Goal: Task Accomplishment & Management: Manage account settings

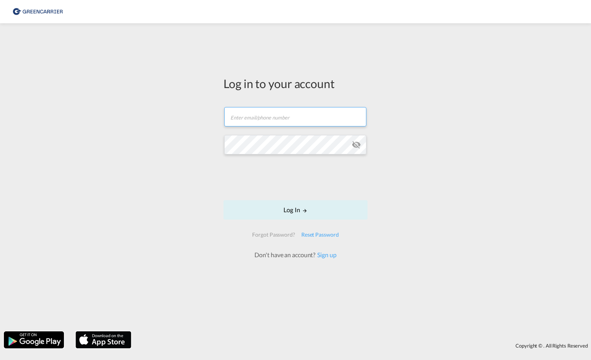
click at [253, 116] on input "text" at bounding box center [295, 116] width 142 height 19
type input "michaela.nies@hartrodt.com"
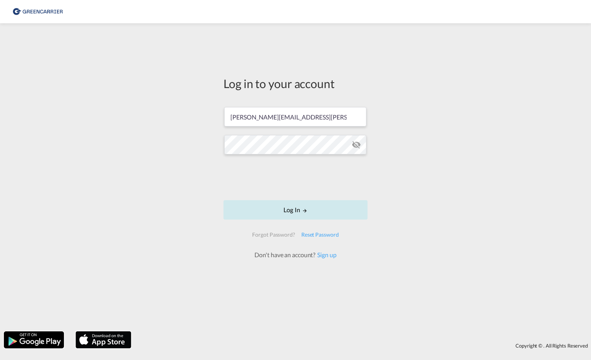
click at [244, 212] on button "Log In" at bounding box center [296, 209] width 144 height 19
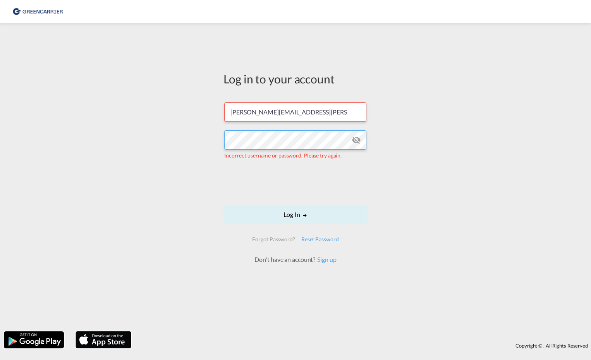
click at [173, 141] on div "Log in to your account michaela.nies@hartrodt.com Incorrect username or passwor…" at bounding box center [295, 177] width 591 height 300
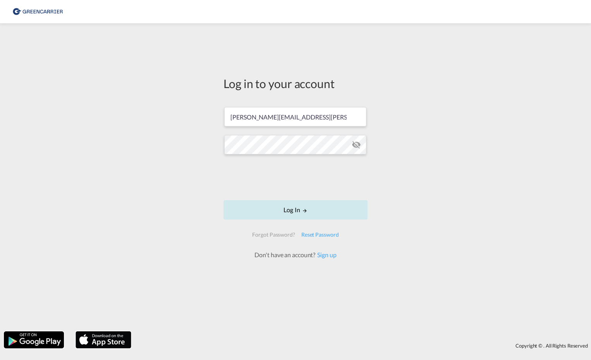
click at [276, 212] on button "Log In" at bounding box center [296, 209] width 144 height 19
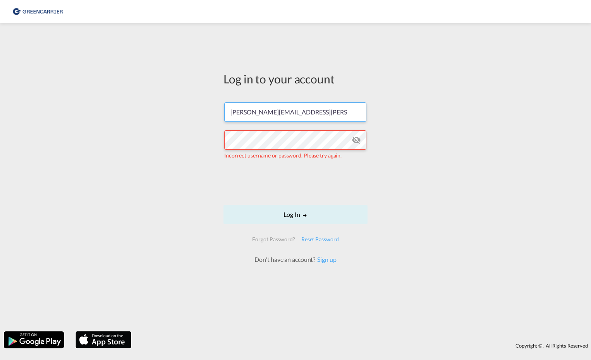
drag, startPoint x: 315, startPoint y: 112, endPoint x: 212, endPoint y: 107, distance: 103.2
click at [212, 107] on div "Log in to your account michaela.nies@hartrodt.com Incorrect username or passwor…" at bounding box center [295, 177] width 591 height 300
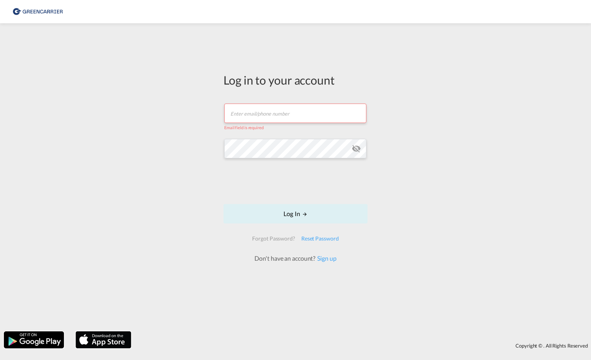
paste input "AHARTRHAJ"
type input "AHARTRHAJ"
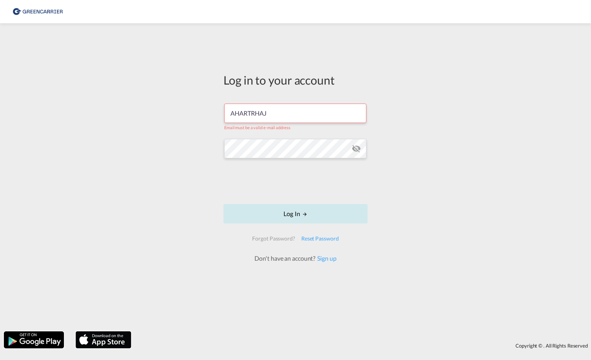
click at [297, 215] on button "Log In" at bounding box center [296, 213] width 144 height 19
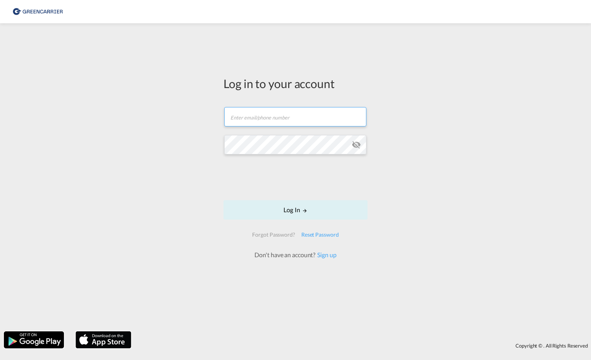
click at [263, 117] on input "text" at bounding box center [295, 116] width 142 height 19
paste input "AHARTRHAJ"
type input "AHARTRHAJ"
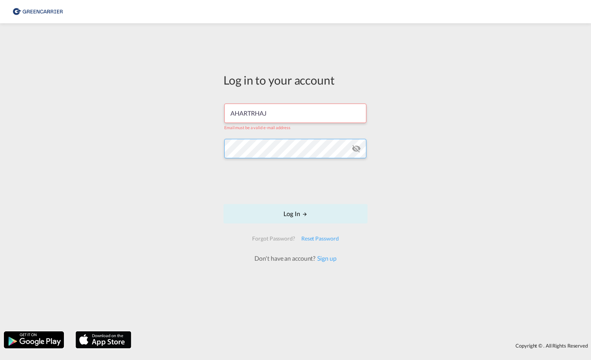
click at [224, 204] on button "Log In" at bounding box center [296, 213] width 144 height 19
click at [302, 214] on md-icon "LOGIN" at bounding box center [304, 213] width 5 height 5
drag, startPoint x: 279, startPoint y: 114, endPoint x: 211, endPoint y: 110, distance: 67.5
click at [211, 110] on div "Log in to your account AHARTRHAJ Email must be a valid e-mail address Log In Fo…" at bounding box center [295, 177] width 591 height 300
type input "[PERSON_NAME][EMAIL_ADDRESS][PERSON_NAME][DOMAIN_NAME]"
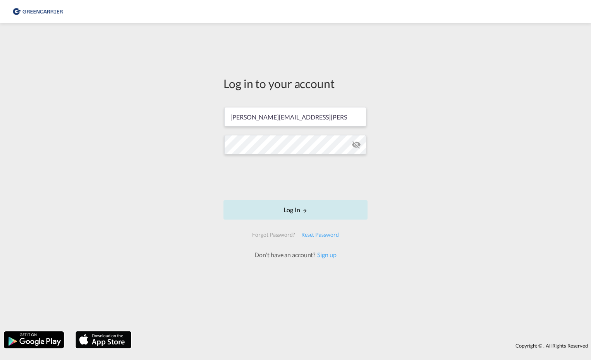
click at [292, 210] on button "Log In" at bounding box center [296, 209] width 144 height 19
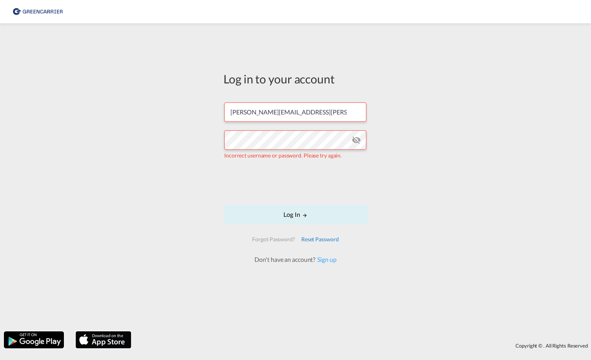
click at [322, 239] on div "Reset Password" at bounding box center [320, 239] width 44 height 14
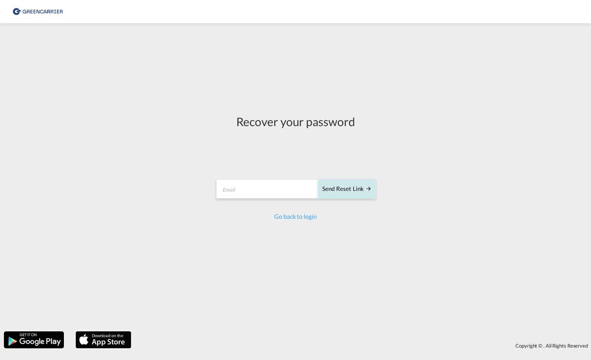
click at [363, 190] on div "Send reset link" at bounding box center [347, 188] width 50 height 9
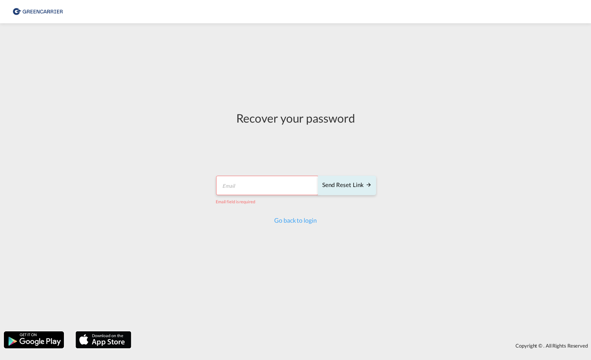
click at [232, 191] on input "email" at bounding box center [267, 185] width 103 height 19
type input "[PERSON_NAME][EMAIL_ADDRESS][PERSON_NAME][DOMAIN_NAME]"
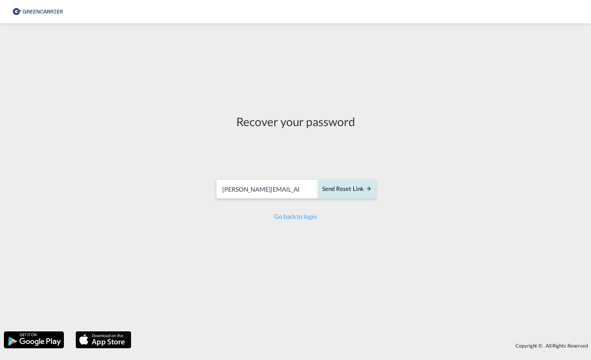
click at [336, 191] on div "Send reset link" at bounding box center [347, 188] width 50 height 9
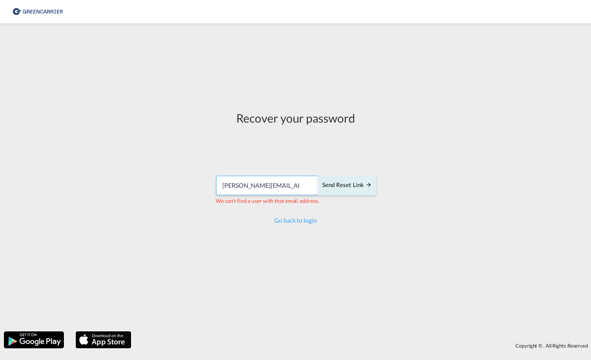
click at [255, 189] on input "[PERSON_NAME][EMAIL_ADDRESS][PERSON_NAME][DOMAIN_NAME]" at bounding box center [267, 185] width 103 height 19
drag, startPoint x: 304, startPoint y: 182, endPoint x: 154, endPoint y: 168, distance: 150.7
click at [167, 170] on div "Recover your password [PERSON_NAME][EMAIL_ADDRESS][PERSON_NAME][DOMAIN_NAME] Se…" at bounding box center [295, 177] width 591 height 300
paste input "AHARTRHAJ"
type input "AHARTRHAJ"
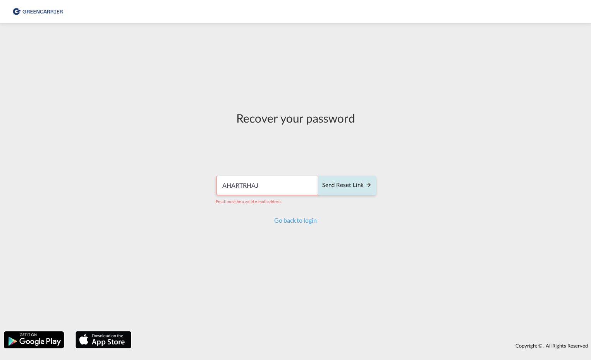
click at [346, 186] on div "Send reset link" at bounding box center [347, 185] width 50 height 9
drag, startPoint x: 263, startPoint y: 184, endPoint x: 101, endPoint y: 169, distance: 163.5
click at [101, 169] on div "Recover your password AHARTRHAJ Send reset link Email must be a valid e-mail ad…" at bounding box center [295, 177] width 591 height 300
type input "[PERSON_NAME][EMAIL_ADDRESS][PERSON_NAME][DOMAIN_NAME]"
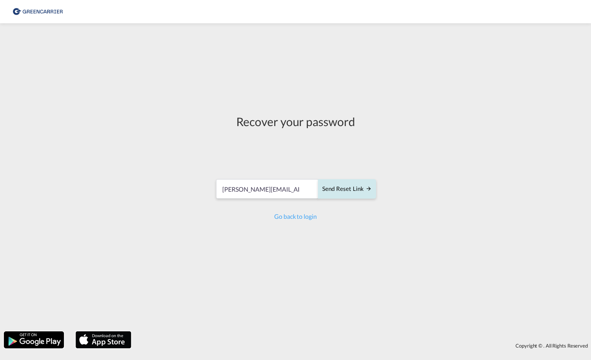
click at [334, 190] on div "Send reset link" at bounding box center [347, 188] width 50 height 9
